Goal: Book appointment/travel/reservation

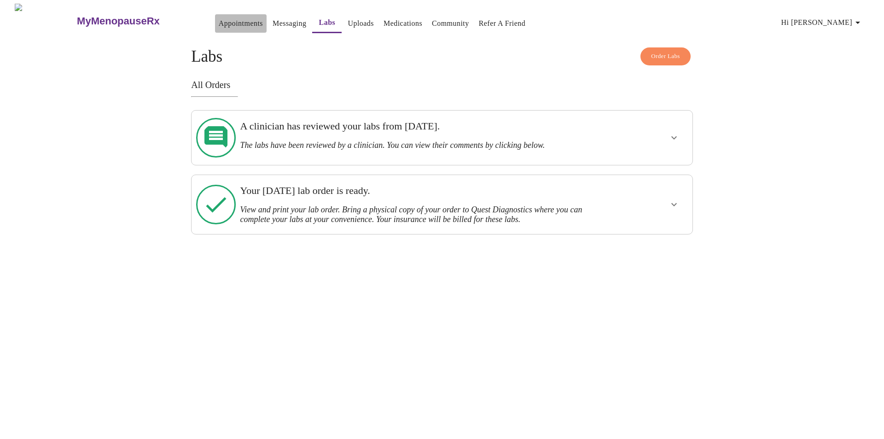
click at [219, 17] on link "Appointments" at bounding box center [241, 23] width 44 height 13
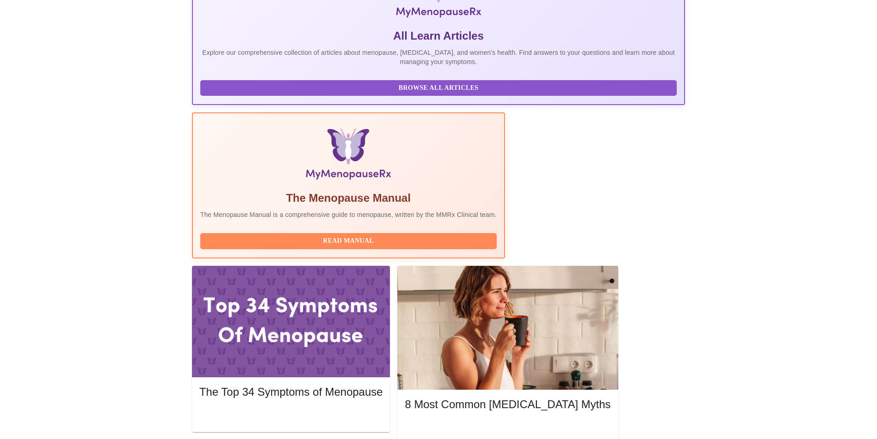
scroll to position [184, 0]
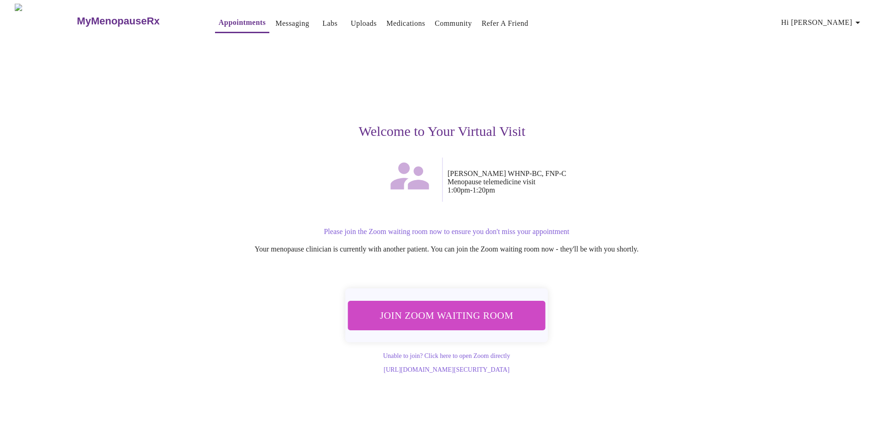
click at [444, 315] on span "Join Zoom Waiting Room" at bounding box center [446, 315] width 174 height 17
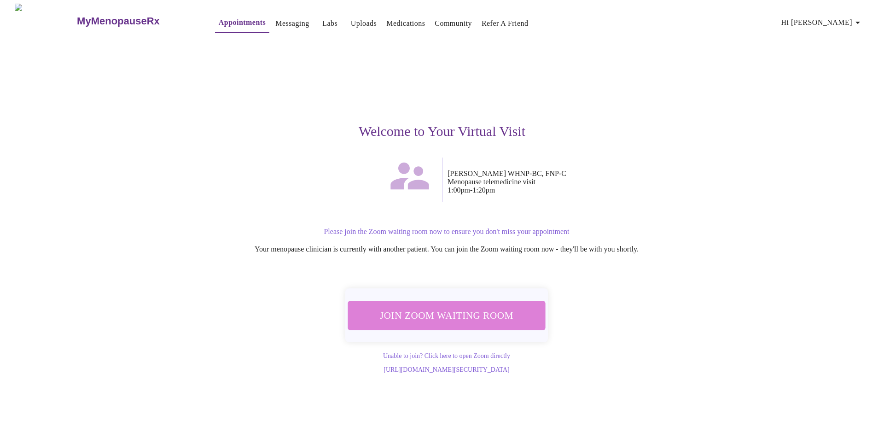
click at [468, 315] on span "Join Zoom Waiting Room" at bounding box center [447, 315] width 174 height 17
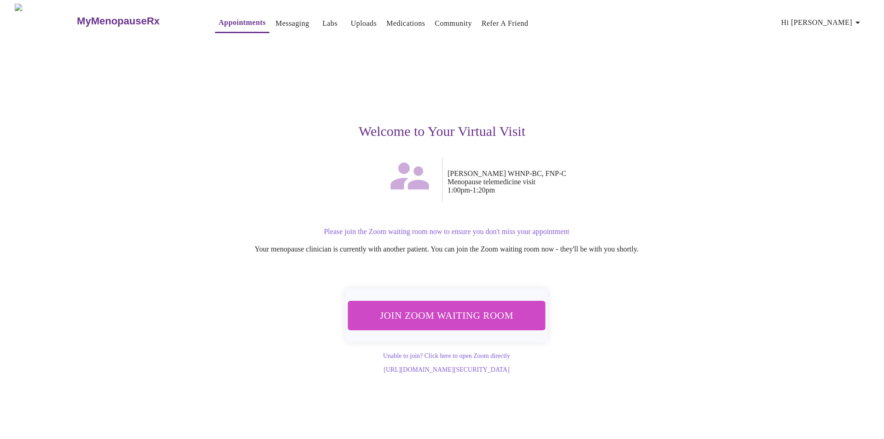
click at [837, 18] on span "Hi [PERSON_NAME]" at bounding box center [822, 22] width 82 height 13
click at [839, 70] on li "Log out" at bounding box center [847, 69] width 42 height 17
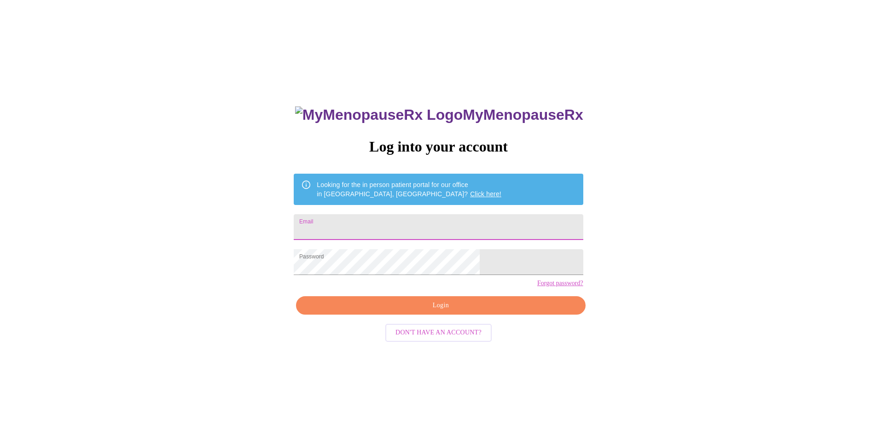
click at [393, 220] on input "Email" at bounding box center [438, 227] width 289 height 26
type input "[EMAIL_ADDRESS][DOMAIN_NAME]"
